Goal: Task Accomplishment & Management: Use online tool/utility

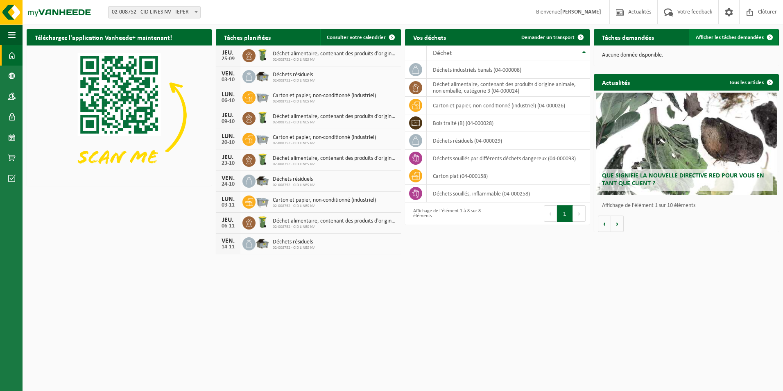
drag, startPoint x: 0, startPoint y: 0, endPoint x: 754, endPoint y: 39, distance: 755.4
click at [754, 39] on span "Afficher les tâches demandées" at bounding box center [730, 37] width 68 height 5
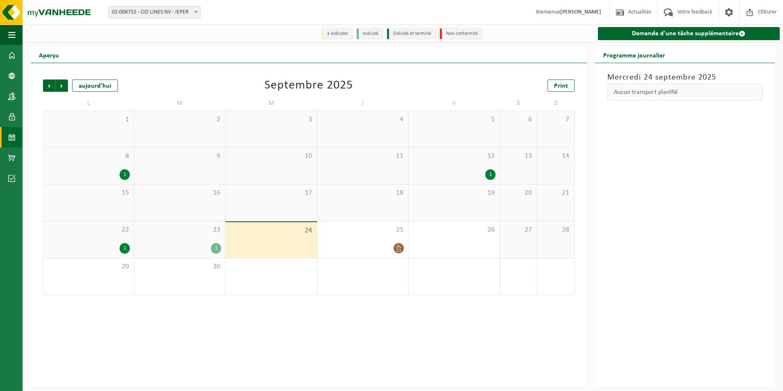
click at [655, 93] on div "Aucun transport planifié" at bounding box center [685, 92] width 155 height 17
click at [276, 235] on span "24" at bounding box center [271, 230] width 83 height 9
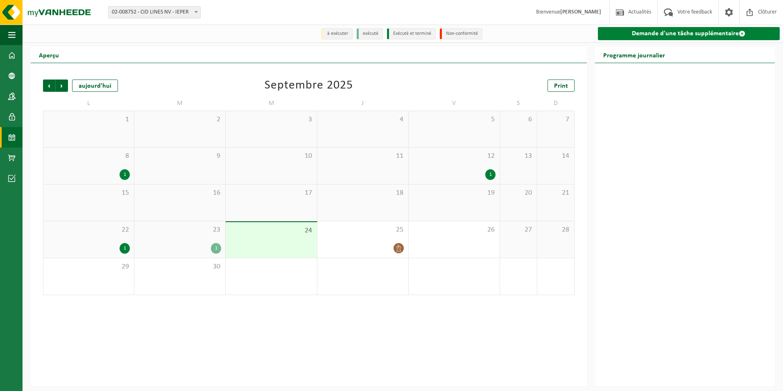
click at [715, 32] on link "Demande d'une tâche supplémentaire" at bounding box center [689, 33] width 182 height 13
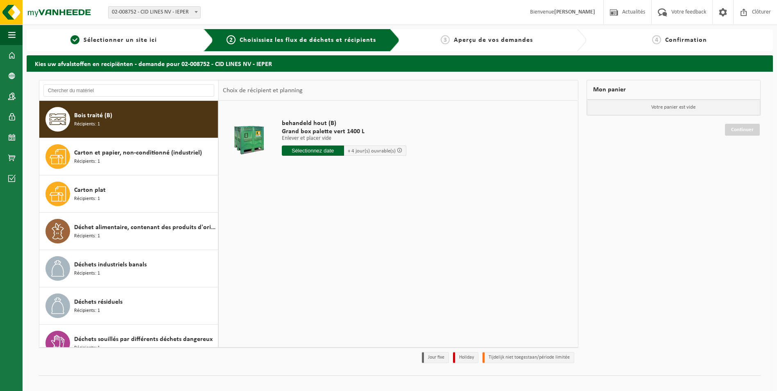
click at [322, 146] on input "text" at bounding box center [313, 150] width 62 height 10
click at [346, 236] on div "26" at bounding box center [347, 236] width 14 height 13
type input "à partir de [DATE]"
